Goal: Task Accomplishment & Management: Complete application form

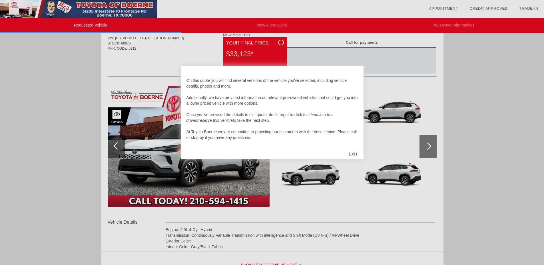
scroll to position [29, 0]
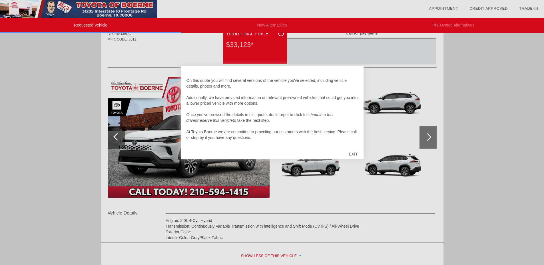
click at [354, 152] on div "EXIT" at bounding box center [353, 154] width 20 height 17
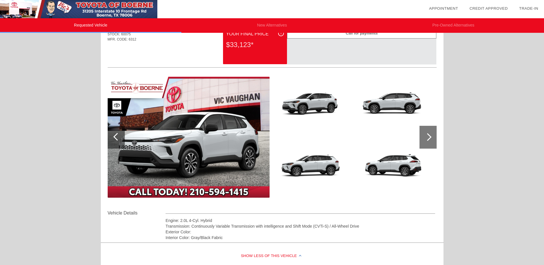
click at [429, 139] on div at bounding box center [427, 137] width 8 height 8
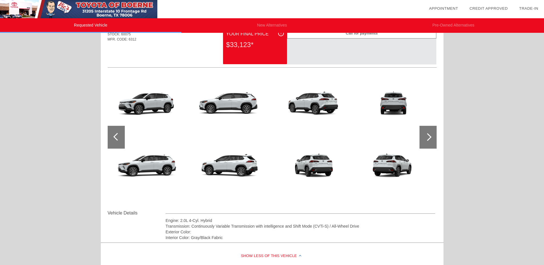
click at [428, 134] on div at bounding box center [427, 137] width 17 height 23
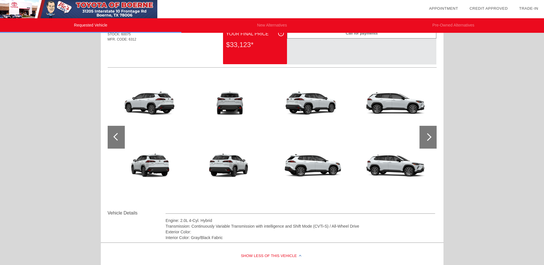
click at [428, 134] on div at bounding box center [427, 137] width 17 height 23
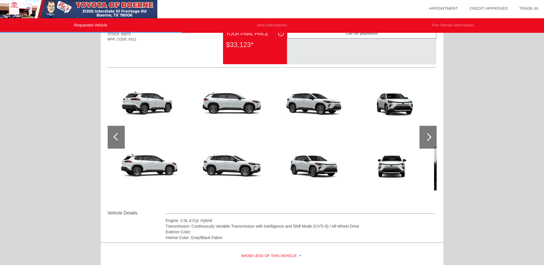
click at [428, 134] on div at bounding box center [427, 137] width 17 height 23
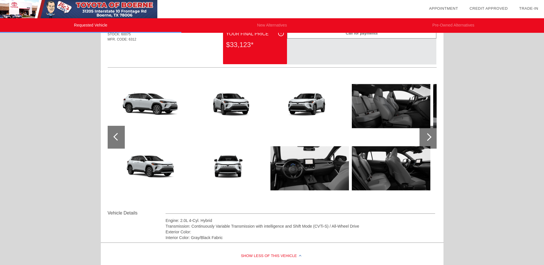
click at [290, 172] on img at bounding box center [309, 168] width 78 height 59
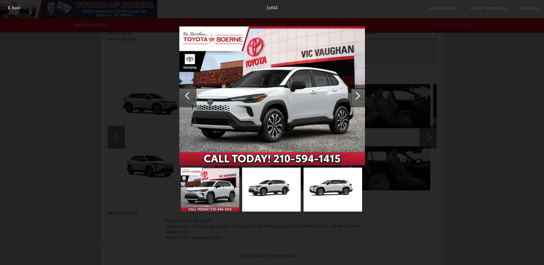
click at [356, 98] on div at bounding box center [356, 96] width 8 height 8
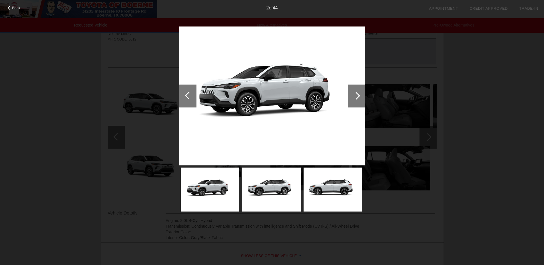
click at [356, 98] on div at bounding box center [356, 96] width 8 height 8
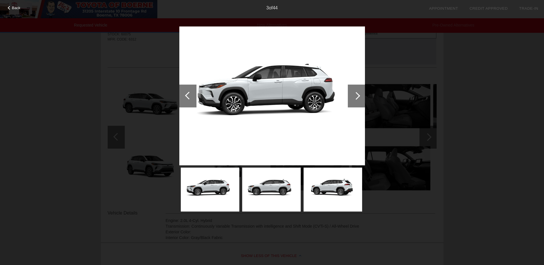
click at [356, 98] on div at bounding box center [356, 96] width 8 height 8
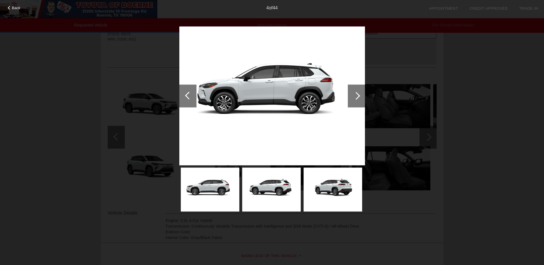
click at [356, 98] on div at bounding box center [356, 96] width 8 height 8
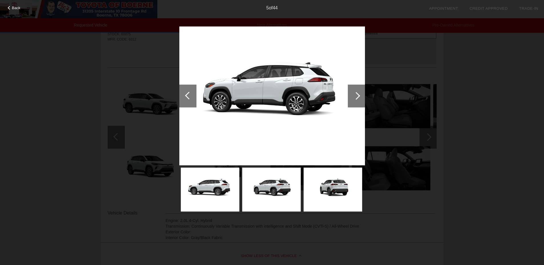
click at [356, 98] on div at bounding box center [356, 96] width 8 height 8
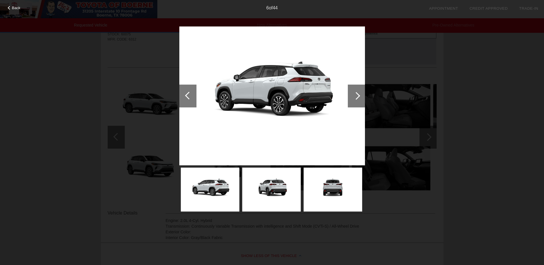
click at [356, 98] on div at bounding box center [356, 96] width 8 height 8
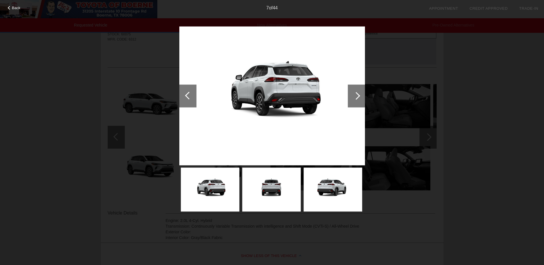
click at [356, 98] on div at bounding box center [356, 96] width 8 height 8
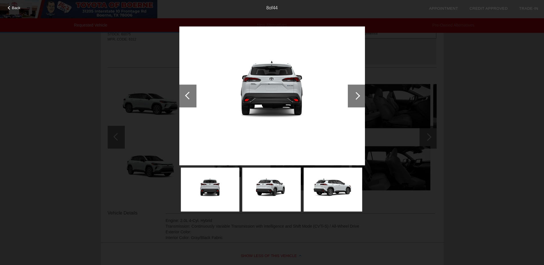
click at [356, 98] on div at bounding box center [356, 96] width 8 height 8
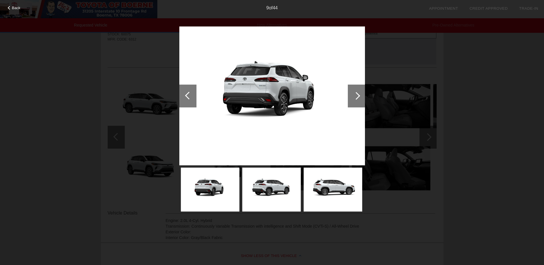
click at [356, 98] on div at bounding box center [356, 96] width 8 height 8
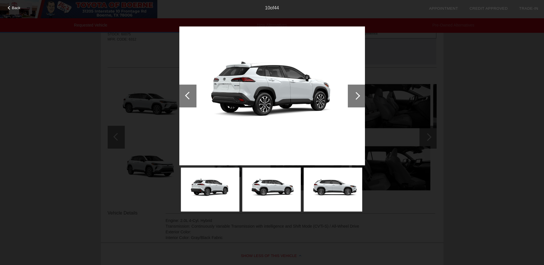
click at [356, 98] on div at bounding box center [356, 96] width 8 height 8
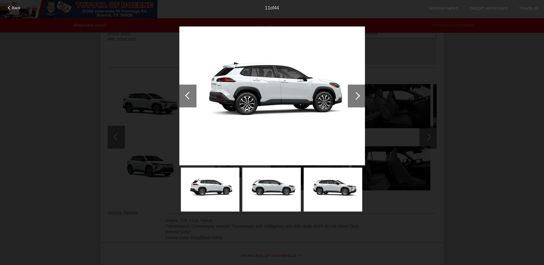
click at [356, 98] on div at bounding box center [356, 96] width 8 height 8
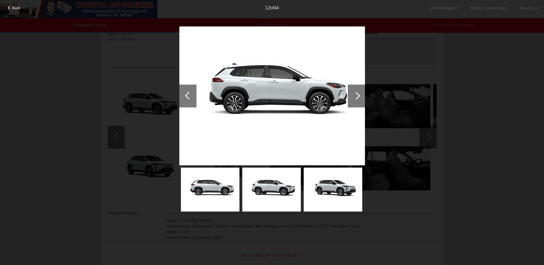
click at [356, 98] on div at bounding box center [356, 96] width 8 height 8
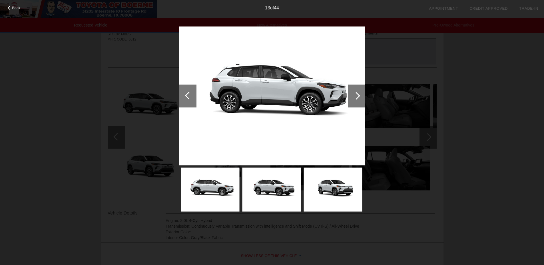
click at [356, 98] on div at bounding box center [356, 96] width 8 height 8
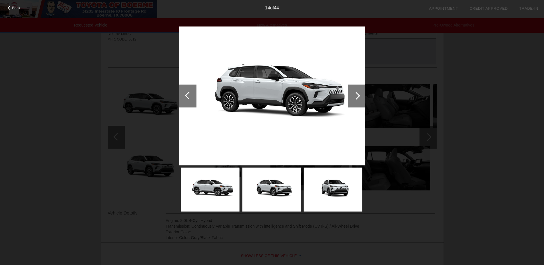
click at [356, 98] on div at bounding box center [356, 96] width 8 height 8
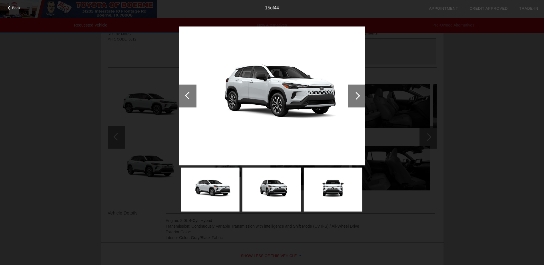
click at [356, 98] on div at bounding box center [356, 96] width 8 height 8
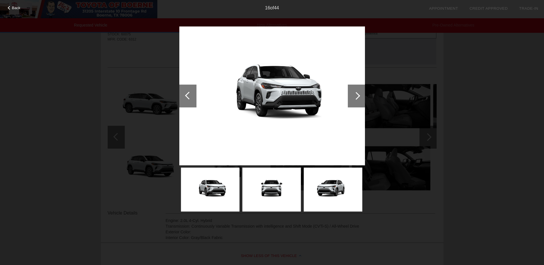
click at [356, 98] on div at bounding box center [356, 96] width 8 height 8
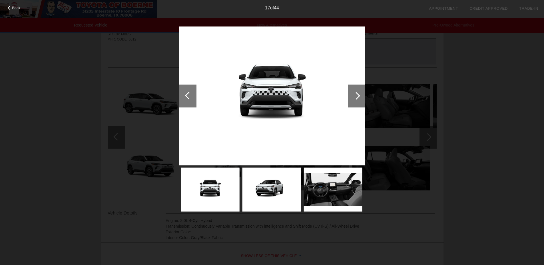
click at [356, 98] on div at bounding box center [356, 96] width 8 height 8
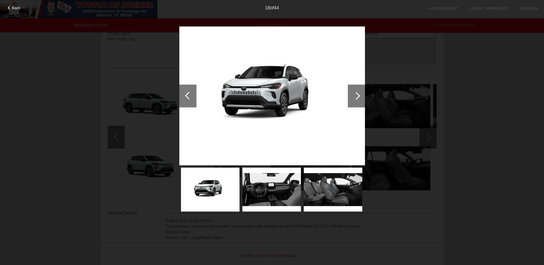
click at [356, 98] on div at bounding box center [356, 96] width 8 height 8
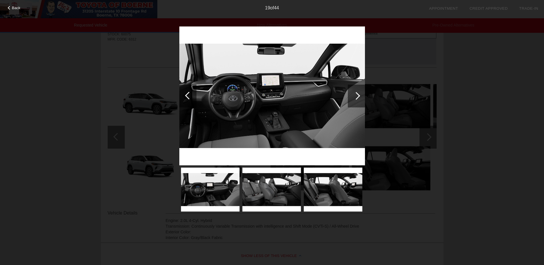
click at [356, 98] on div at bounding box center [356, 96] width 8 height 8
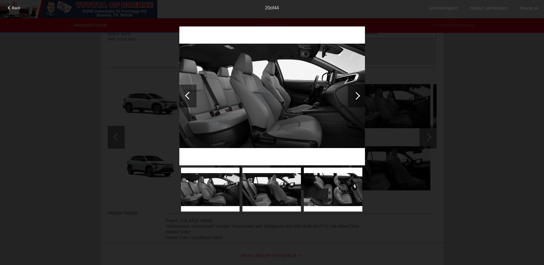
click at [356, 98] on div at bounding box center [356, 96] width 8 height 8
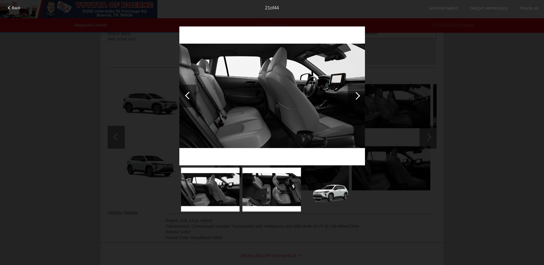
click at [356, 98] on div at bounding box center [356, 96] width 8 height 8
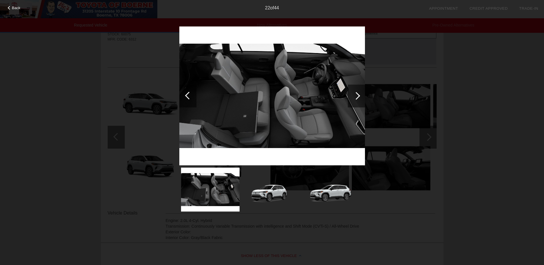
click at [356, 98] on div at bounding box center [356, 96] width 8 height 8
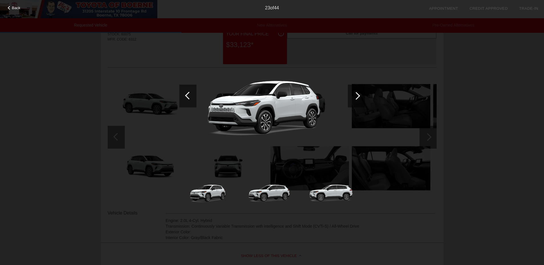
click at [191, 94] on div at bounding box center [187, 95] width 17 height 23
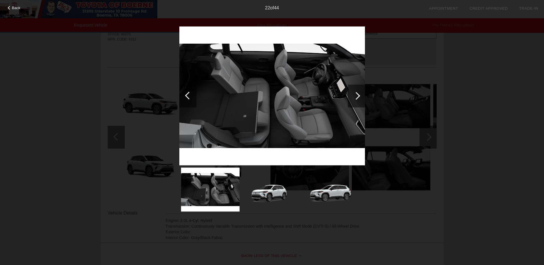
click at [191, 94] on div at bounding box center [187, 95] width 17 height 23
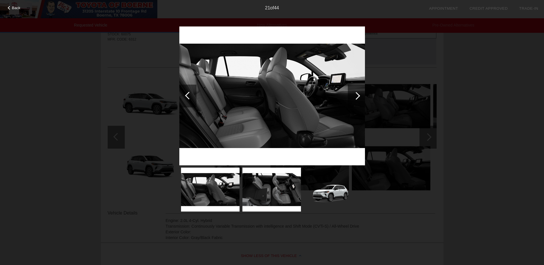
click at [191, 94] on div at bounding box center [187, 95] width 17 height 23
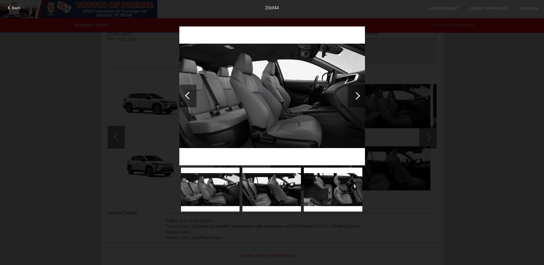
click at [191, 94] on div at bounding box center [187, 95] width 17 height 23
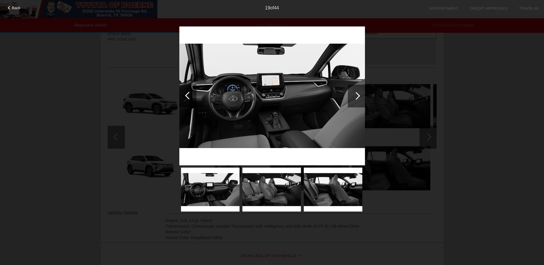
click at [186, 97] on div at bounding box center [189, 96] width 8 height 8
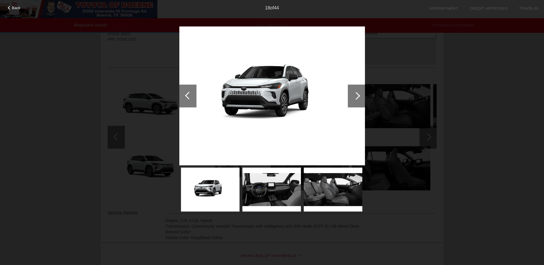
click at [186, 97] on div at bounding box center [189, 96] width 8 height 8
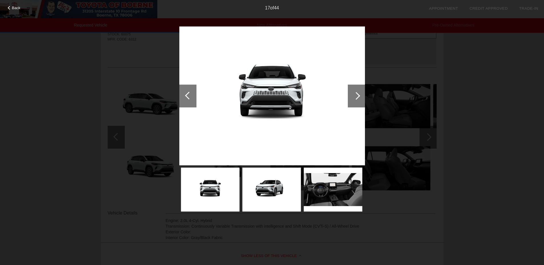
click at [186, 97] on div at bounding box center [189, 96] width 8 height 8
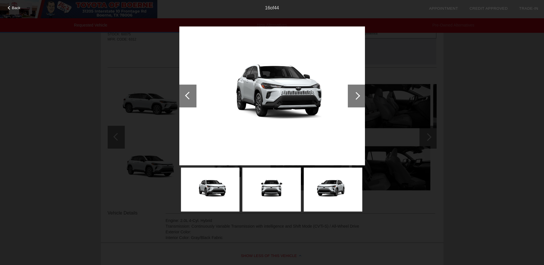
click at [186, 97] on div at bounding box center [189, 96] width 8 height 8
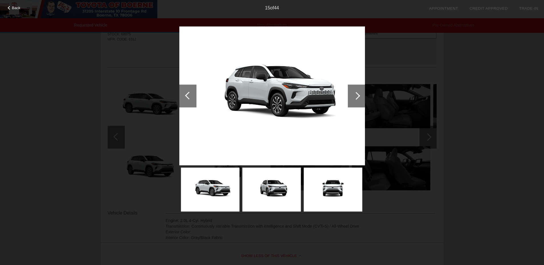
click at [186, 97] on div at bounding box center [189, 96] width 8 height 8
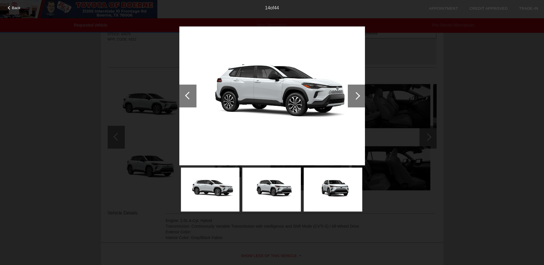
click at [187, 101] on div at bounding box center [187, 95] width 17 height 23
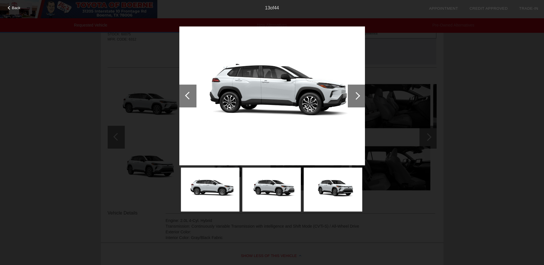
click at [187, 101] on div at bounding box center [187, 95] width 17 height 23
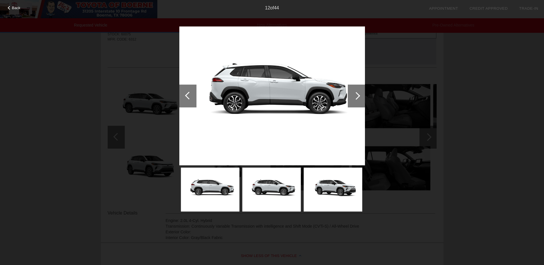
click at [187, 101] on div at bounding box center [187, 95] width 17 height 23
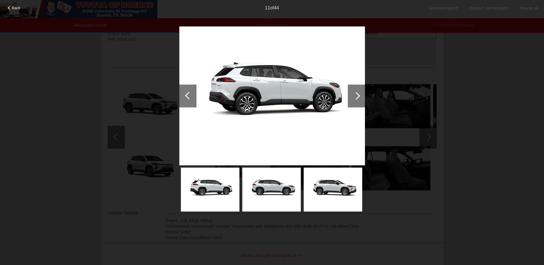
click at [187, 101] on div at bounding box center [187, 95] width 17 height 23
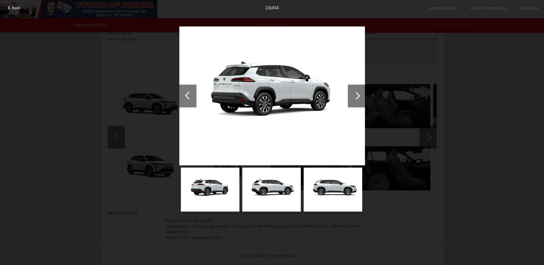
click at [187, 101] on div at bounding box center [187, 95] width 17 height 23
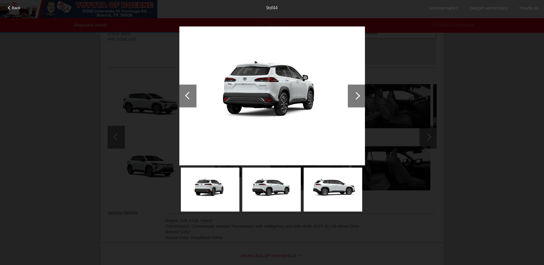
click at [187, 101] on div at bounding box center [187, 95] width 17 height 23
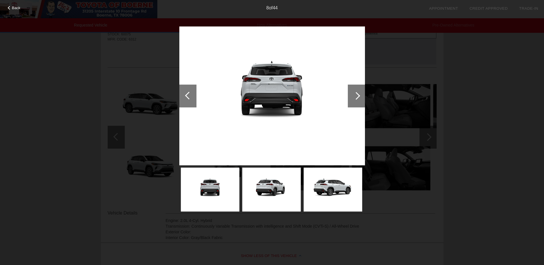
click at [358, 93] on div at bounding box center [356, 95] width 17 height 23
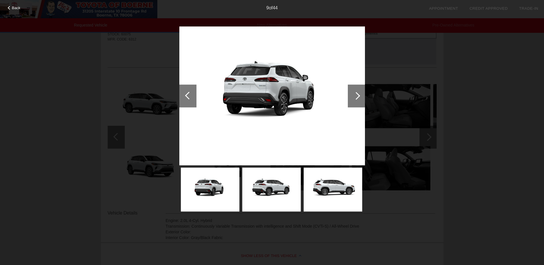
click at [358, 93] on div at bounding box center [356, 95] width 17 height 23
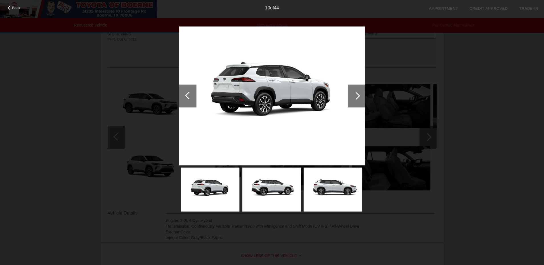
click at [358, 93] on div at bounding box center [356, 95] width 17 height 23
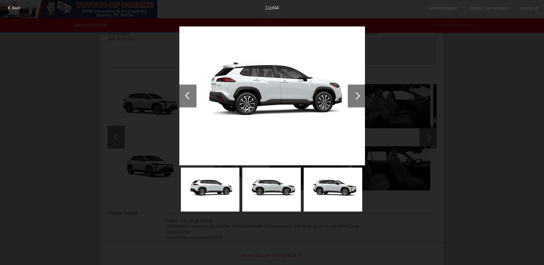
click at [358, 93] on div at bounding box center [356, 95] width 17 height 23
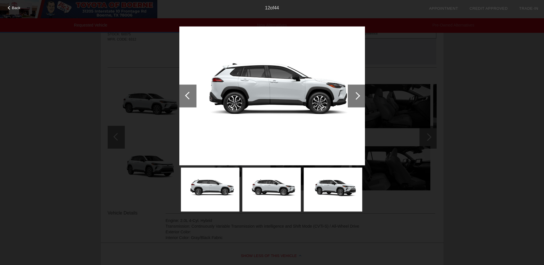
click at [358, 93] on div at bounding box center [356, 95] width 17 height 23
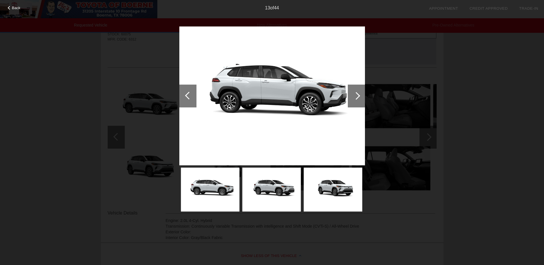
click at [358, 93] on div at bounding box center [356, 95] width 17 height 23
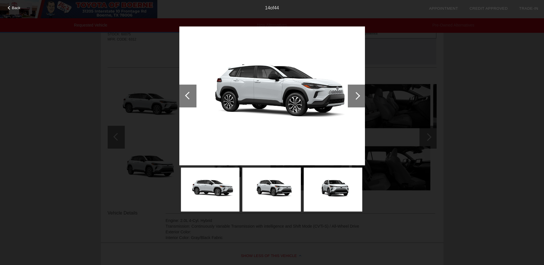
click at [358, 93] on div at bounding box center [356, 95] width 17 height 23
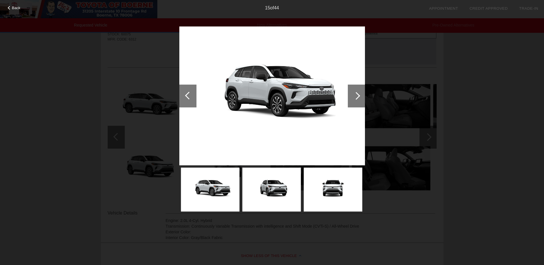
click at [358, 93] on div at bounding box center [356, 95] width 17 height 23
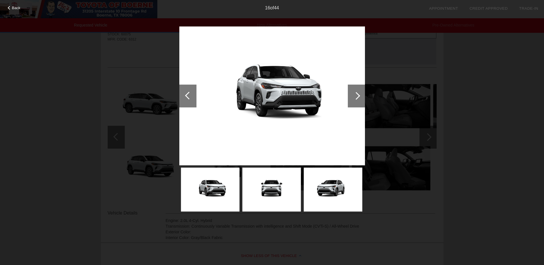
click at [358, 93] on div at bounding box center [356, 95] width 17 height 23
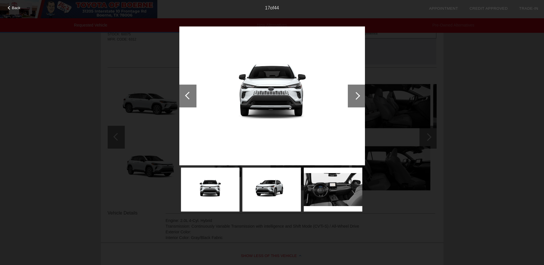
click at [358, 93] on div at bounding box center [356, 95] width 17 height 23
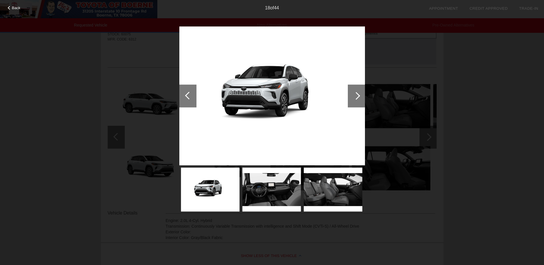
click at [271, 195] on img at bounding box center [271, 190] width 58 height 44
click at [306, 189] on img at bounding box center [332, 190] width 58 height 44
click at [273, 199] on img at bounding box center [271, 190] width 58 height 44
click at [354, 96] on div at bounding box center [356, 96] width 8 height 8
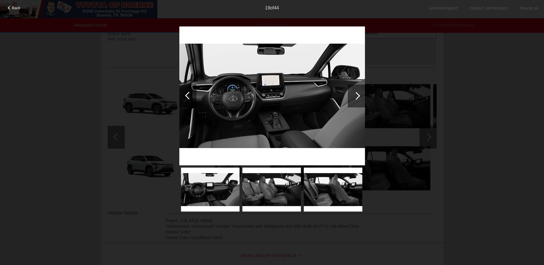
click at [268, 194] on img at bounding box center [271, 190] width 58 height 44
click at [207, 198] on img at bounding box center [210, 190] width 58 height 44
click at [356, 101] on div at bounding box center [356, 95] width 17 height 23
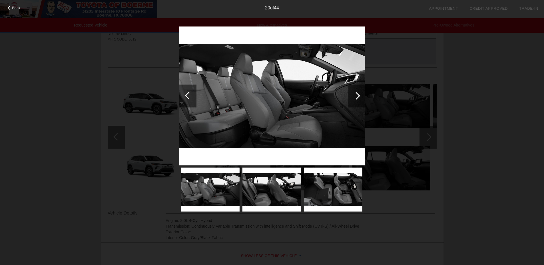
click at [189, 96] on div at bounding box center [189, 96] width 8 height 8
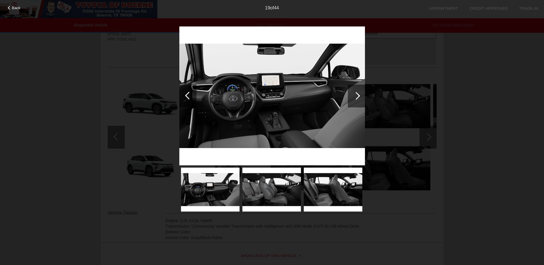
click at [189, 96] on div at bounding box center [189, 96] width 8 height 8
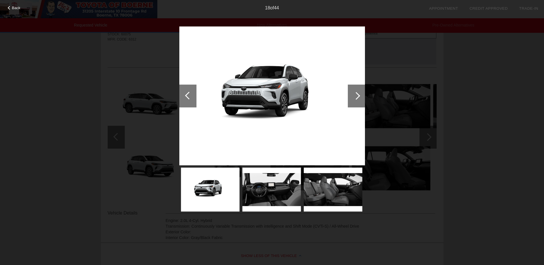
click at [189, 96] on div at bounding box center [189, 96] width 8 height 8
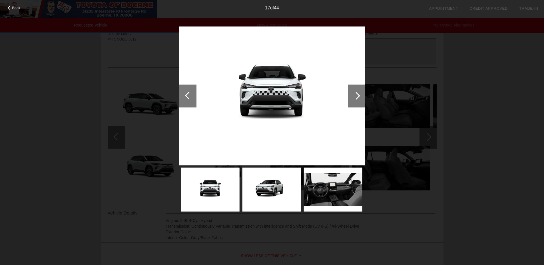
click at [189, 96] on div at bounding box center [189, 96] width 8 height 8
